Goal: Check status: Check status

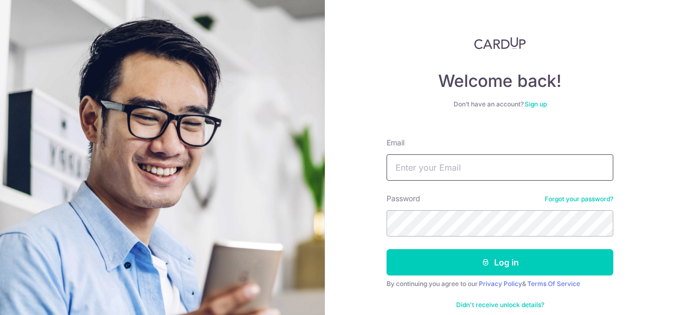
click at [472, 162] on input "Email" at bounding box center [500, 168] width 227 height 26
click at [441, 172] on input "Email" at bounding box center [500, 168] width 227 height 26
type input "[EMAIL_ADDRESS][DOMAIN_NAME]"
click at [458, 209] on div "Password Forgot your password?" at bounding box center [500, 215] width 227 height 43
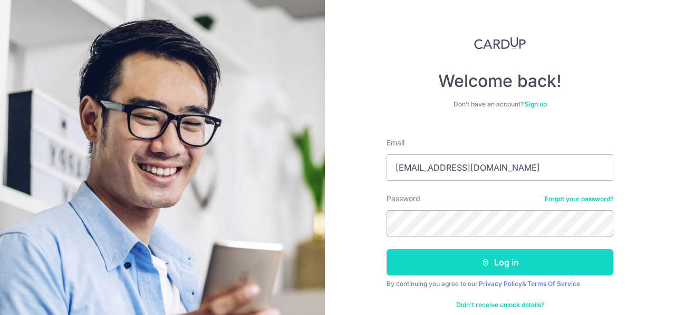
click at [481, 256] on button "Log in" at bounding box center [500, 263] width 227 height 26
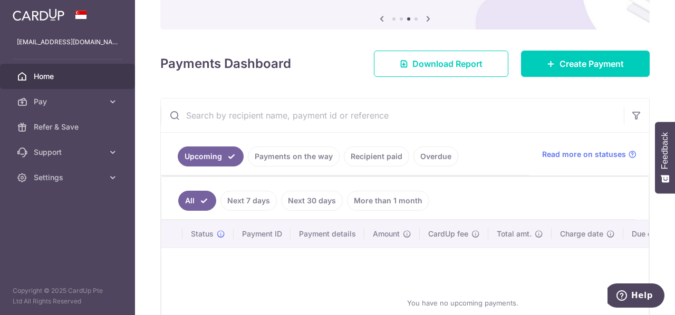
scroll to position [158, 0]
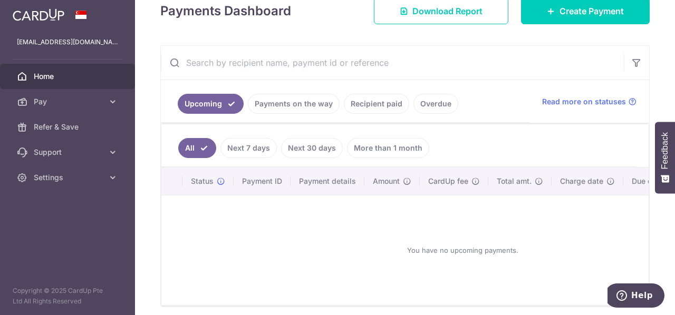
click at [295, 97] on link "Payments on the way" at bounding box center [294, 104] width 92 height 20
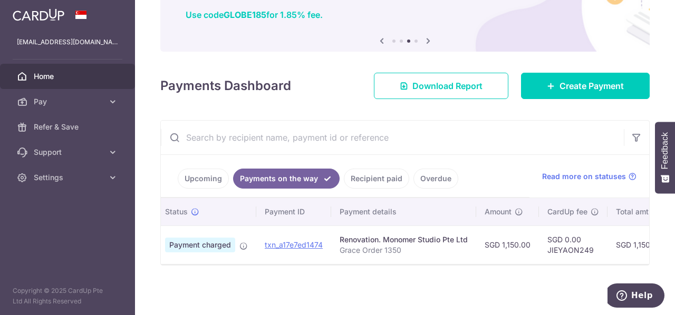
scroll to position [0, 0]
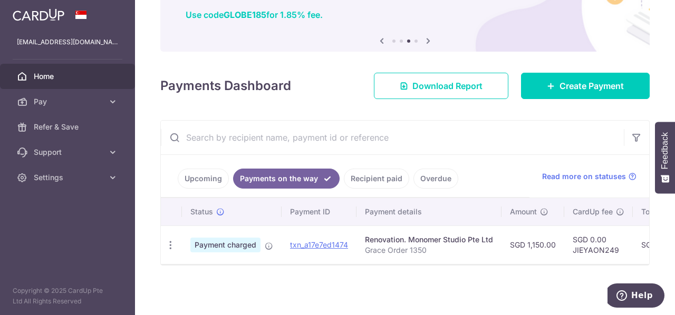
click at [228, 239] on span "Payment charged" at bounding box center [225, 245] width 70 height 15
click at [480, 171] on ul "Upcoming Payments on the way Recipient paid Overdue" at bounding box center [345, 176] width 369 height 43
